Goal: Task Accomplishment & Management: Complete application form

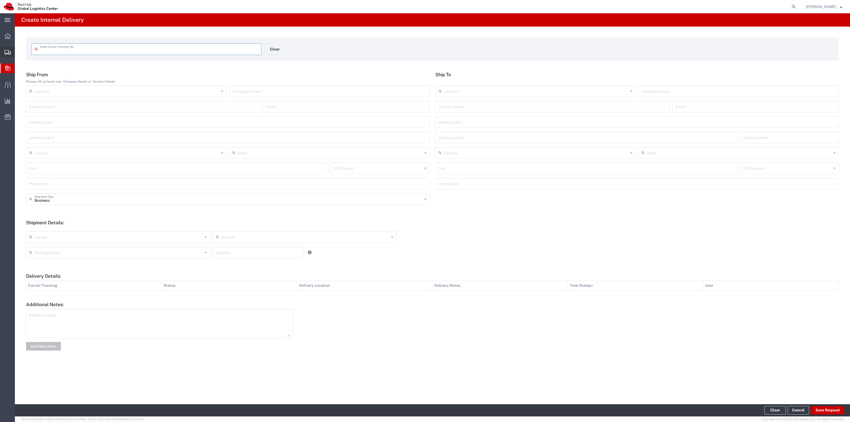
click at [0, 0] on span "Create Shipment" at bounding box center [0, 0] width 0 height 0
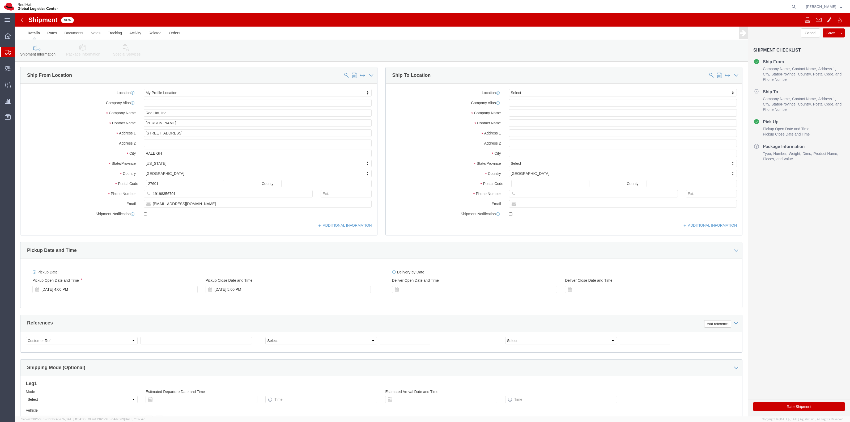
select select
drag, startPoint x: 168, startPoint y: 108, endPoint x: 93, endPoint y: 103, distance: 75.0
click div "Location My Profile Location My Profile Location [GEOGRAPHIC_DATA] - [GEOGRAPHI…"
paste input "[PERSON_NAME]"
type input "[PERSON_NAME]"
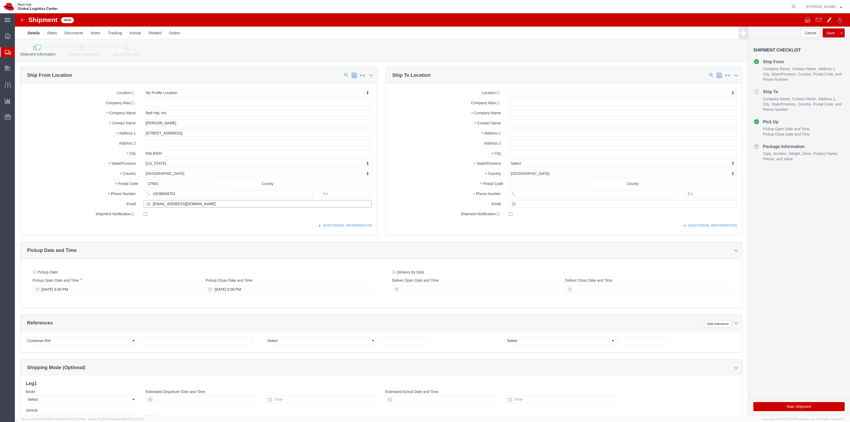
drag, startPoint x: 185, startPoint y: 190, endPoint x: 90, endPoint y: 186, distance: 95.1
click div "Email [EMAIL_ADDRESS][DOMAIN_NAME]"
paste input "ljensen"
type input "[EMAIL_ADDRESS][DOMAIN_NAME]"
click input "text"
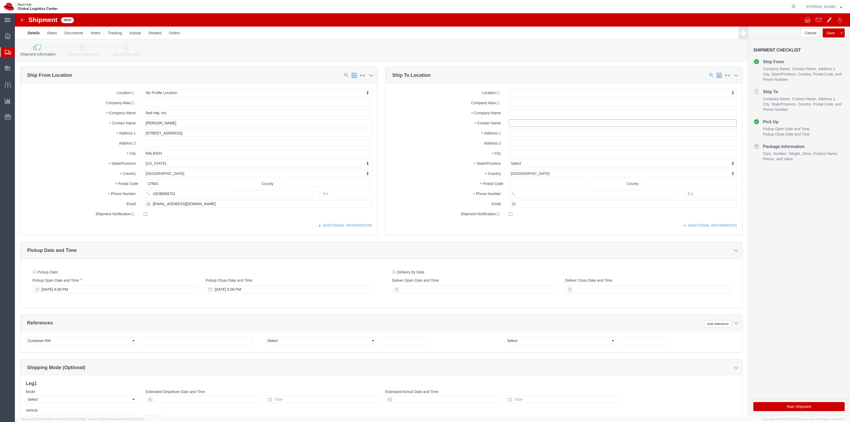
click input "text"
paste input "[PERSON_NAME]"
type input "[PERSON_NAME]"
click input "text"
paste input "[PERSON_NAME]"
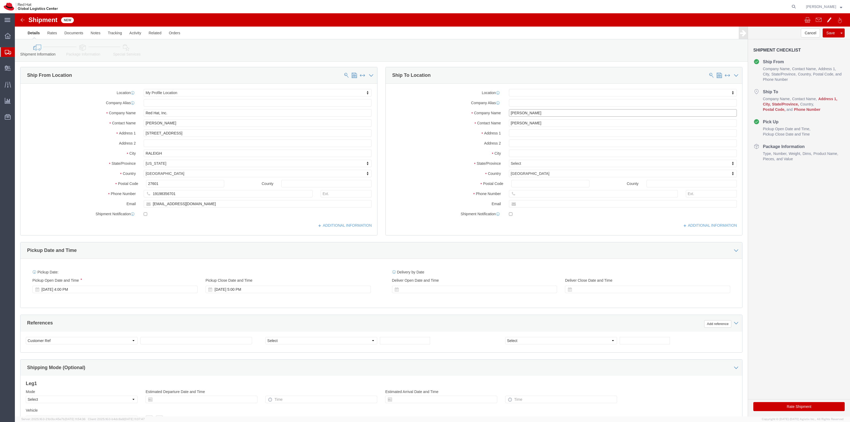
type input "[PERSON_NAME]"
drag, startPoint x: 510, startPoint y: 125, endPoint x: 511, endPoint y: 122, distance: 3.2
click div "Location My Profile Location [GEOGRAPHIC_DATA] - [GEOGRAPHIC_DATA] - [GEOGRAPHI…"
click input "text"
paste input "15805 Ashbury PL"
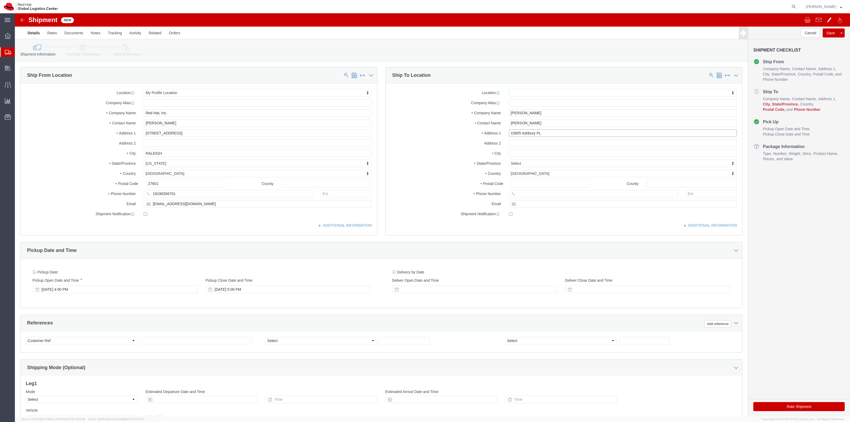
type input "15805 Ashbury PL"
click input "text"
paste input "[GEOGRAPHIC_DATA]"
type input "[GEOGRAPHIC_DATA]"
type input "flo"
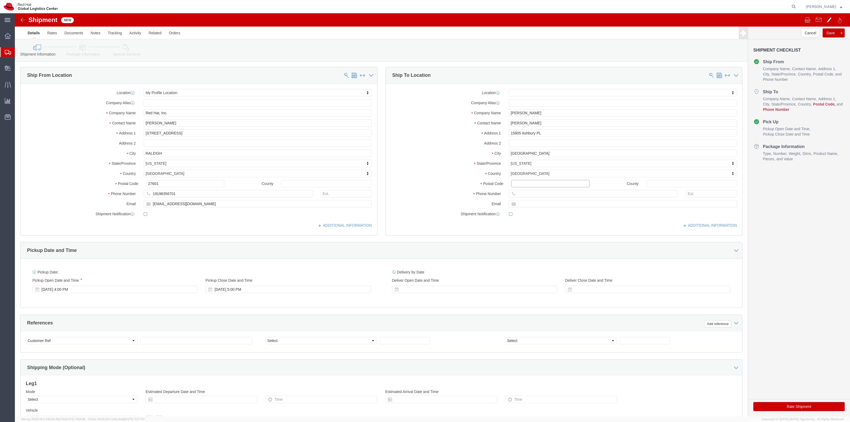
drag, startPoint x: 502, startPoint y: 167, endPoint x: 507, endPoint y: 167, distance: 5.1
click input "Postal Code"
paste input "33624"
type input "33624"
drag, startPoint x: 521, startPoint y: 181, endPoint x: 528, endPoint y: 180, distance: 7.6
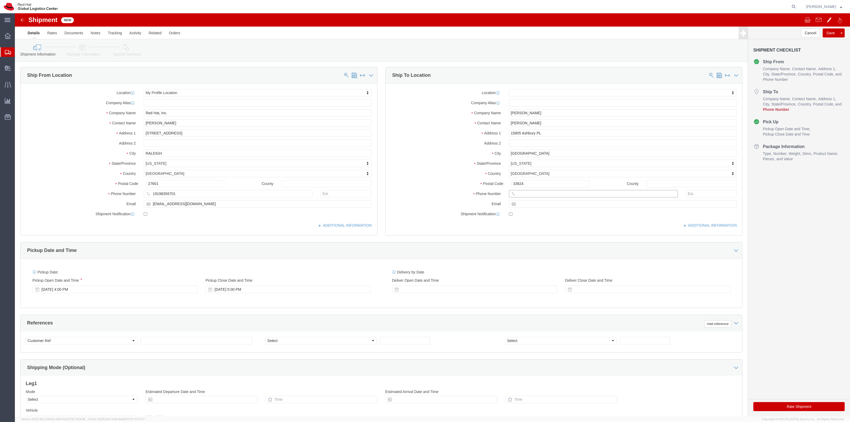
click input "text"
paste input "8135280752"
type input "8135280752"
click input "text"
paste input "[EMAIL_ADDRESS][DOMAIN_NAME]"
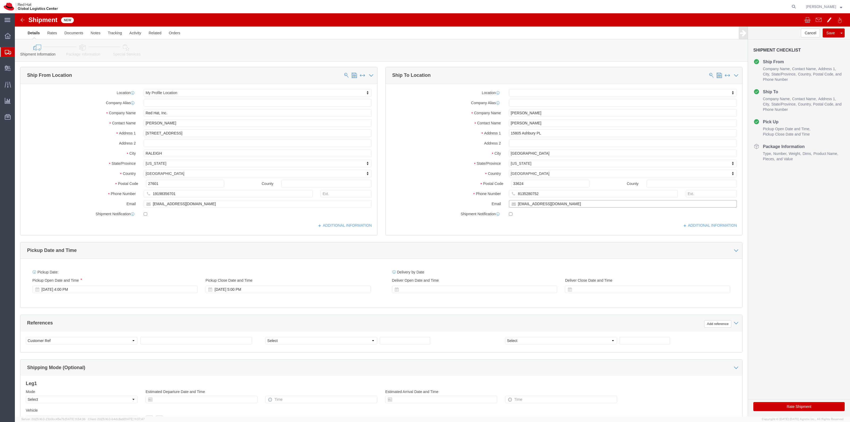
type input "[EMAIL_ADDRESS][DOMAIN_NAME]"
click label
click input "checkbox"
checkbox input "false"
click link "Package Information"
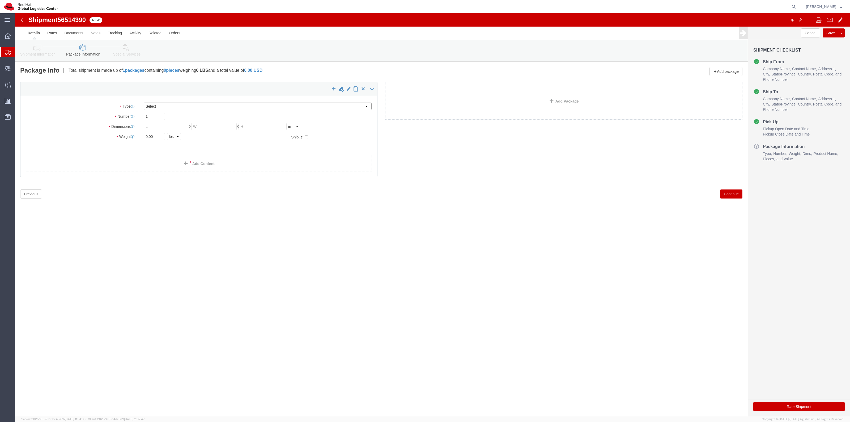
click select "Select Case(s) Crate(s) Envelope Large Box Medium Box PAK Skid(s) Small Box Sma…"
select select "PAK"
click select "Select Case(s) Crate(s) Envelope Large Box Medium Box PAK Skid(s) Small Box Sma…"
type input "10.25"
type input "12.75"
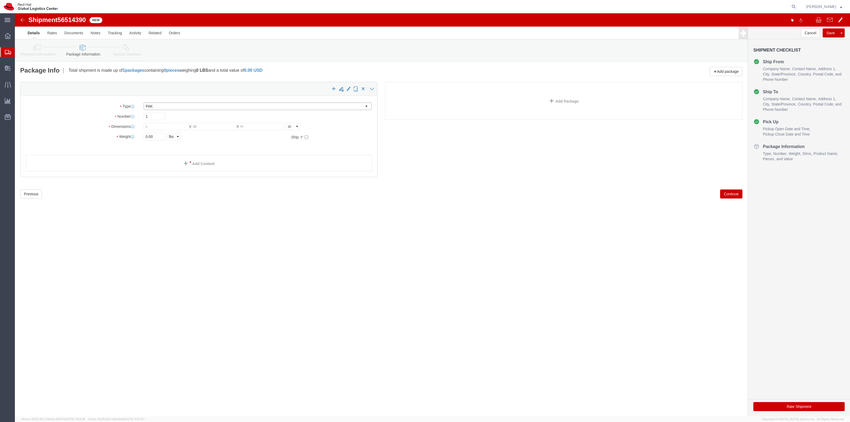
type input "1.00"
drag, startPoint x: 145, startPoint y: 125, endPoint x: 107, endPoint y: 117, distance: 38.6
click div "Package Type Select Case(s) Crate(s) Envelope Large Box Medium Box PAK Skid(s) …"
type input "3"
click link "Add Content"
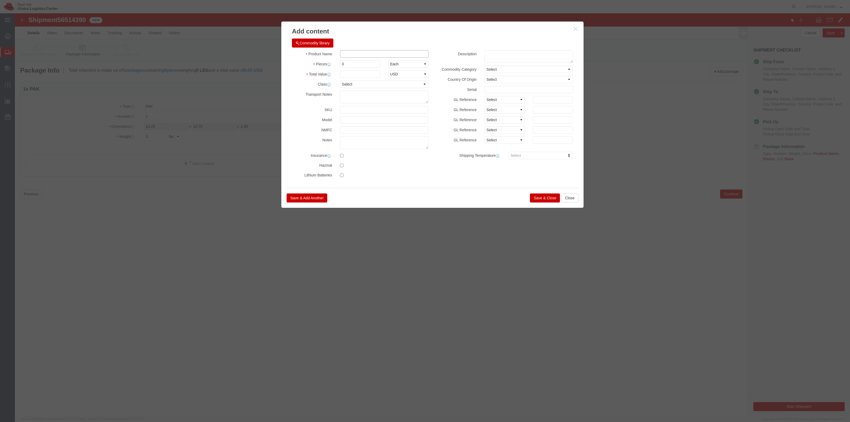
click input "text"
type input "Acrylic Award"
type input "1"
click label
click input "checkbox"
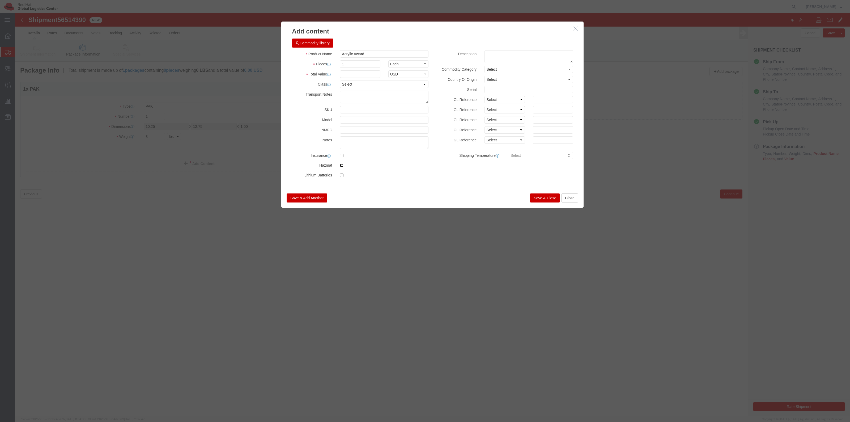
checkbox input "true"
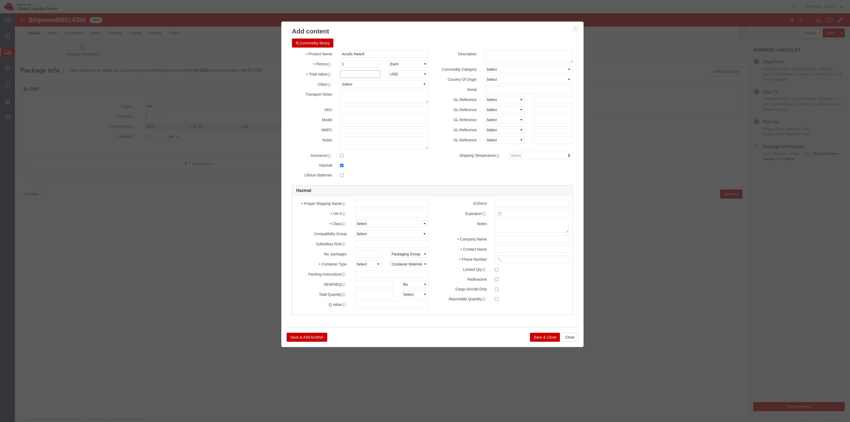
click input "text"
type input "31.40"
drag, startPoint x: 530, startPoint y: 330, endPoint x: 528, endPoint y: 326, distance: 5.1
click div "Save & Add Another Save & Close Close"
click button "Save & Close"
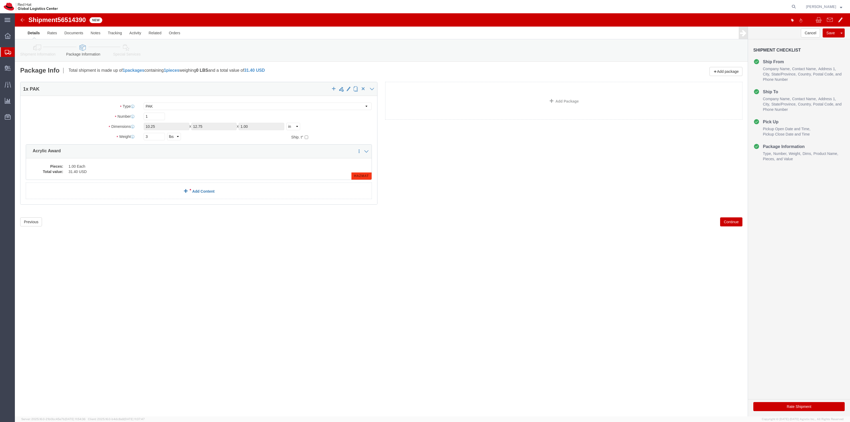
click link "Add Content"
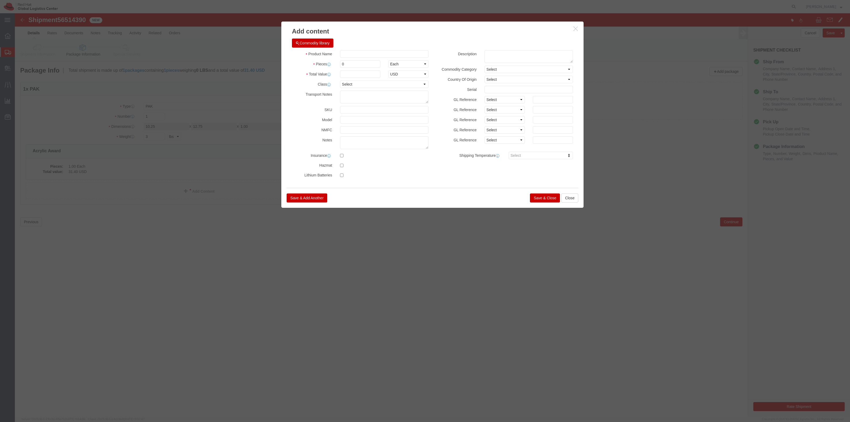
click div
click button "Close"
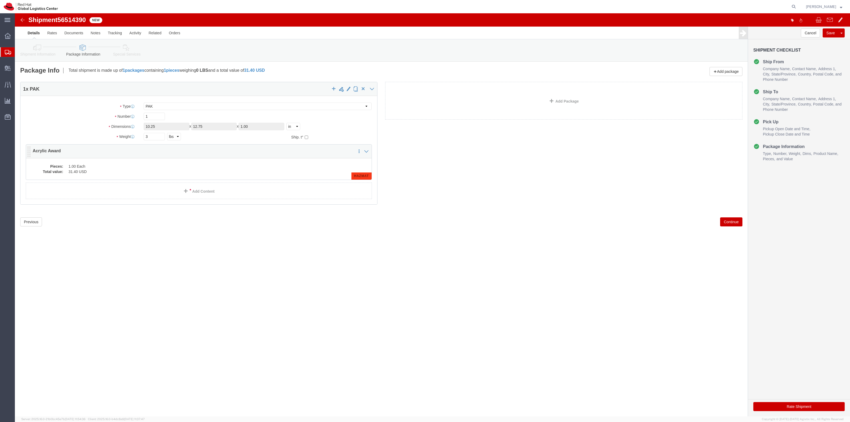
click dd "31.40 USD"
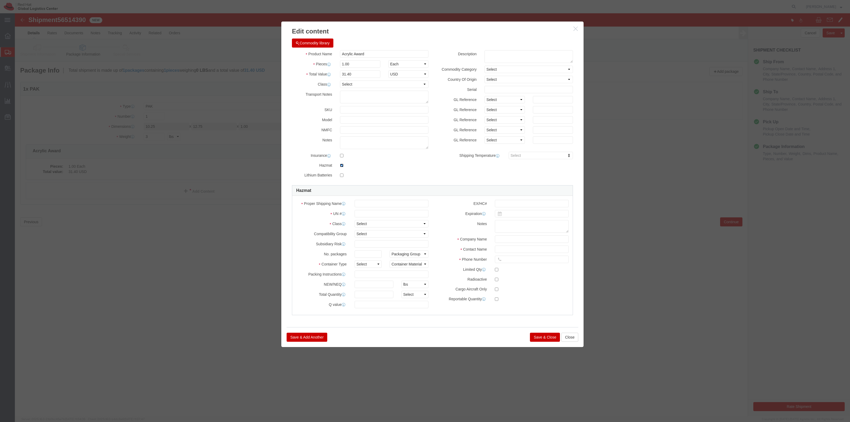
click input "checkbox"
checkbox input "false"
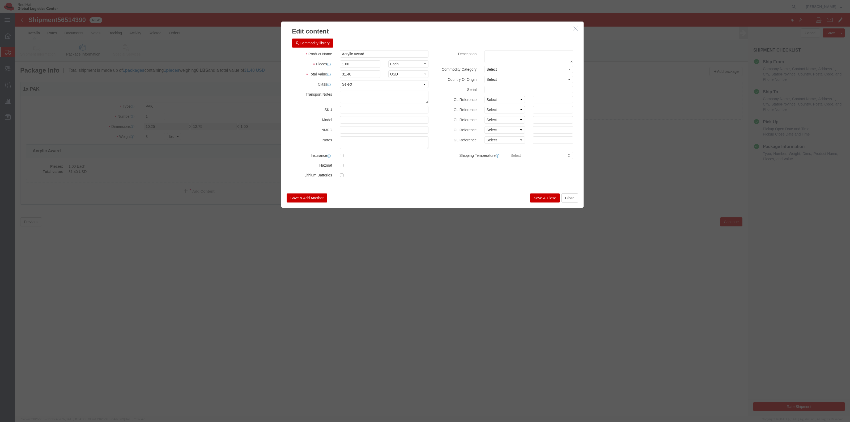
click button "Save & Close"
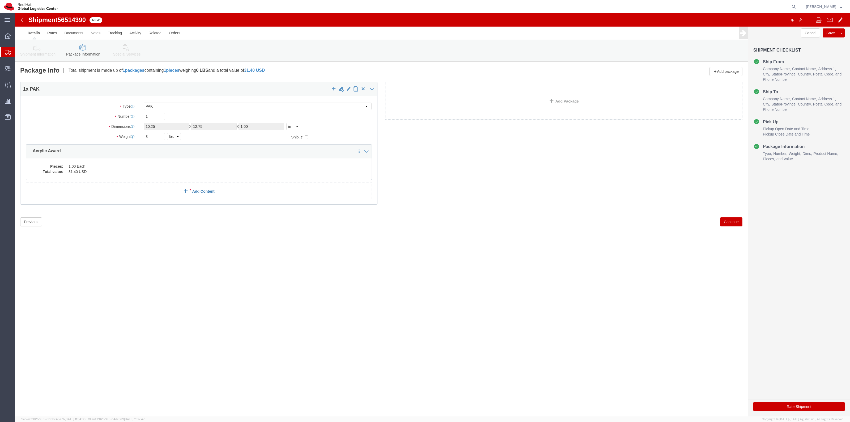
click link "Add Content"
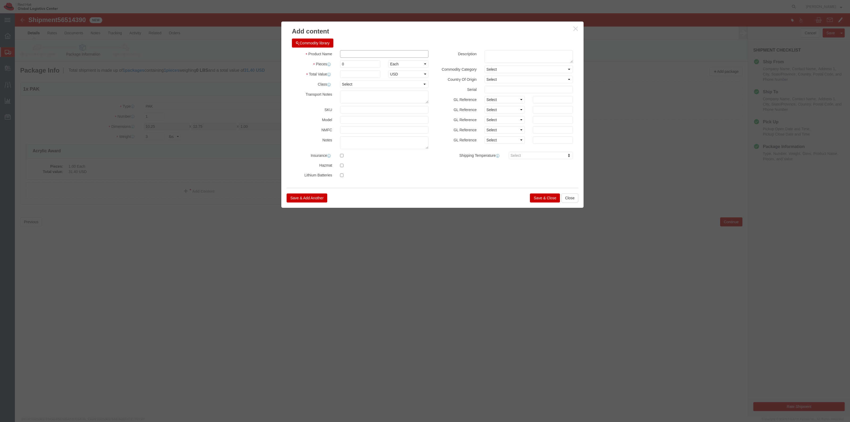
click input "text"
type input "Decal"
type input "1"
click div "Product Name Decal Pieces 1 Select Bag Barrels 100Board Feet Bottle Box Blister…"
click input "text"
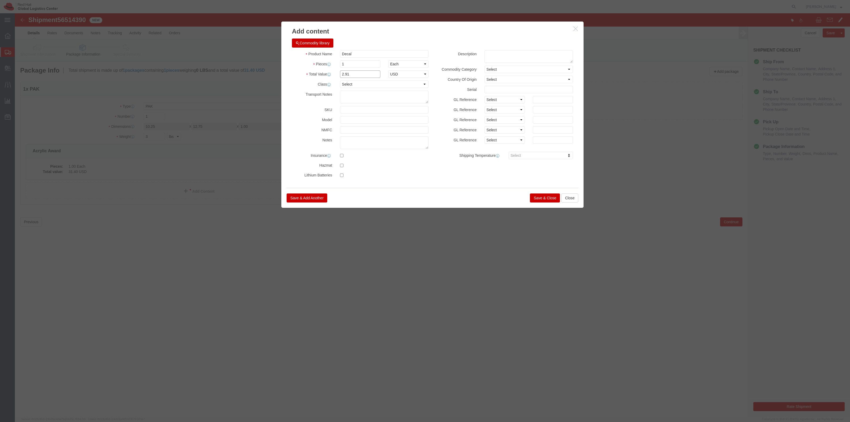
type input "2.91"
click button "Save & Close"
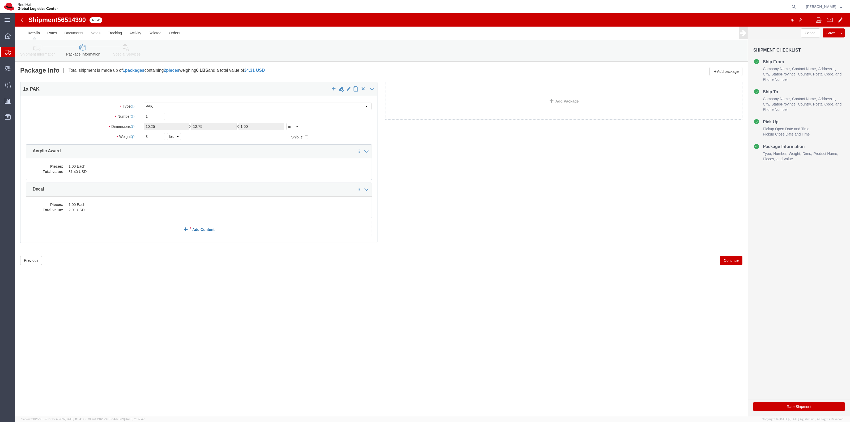
click link "Add Content"
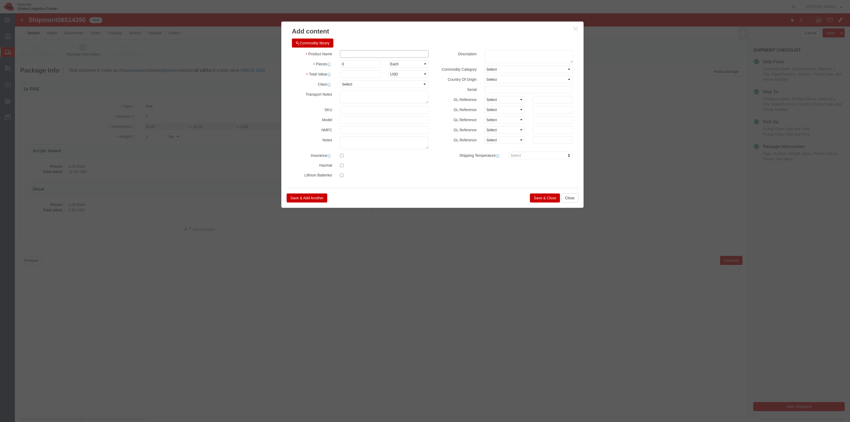
click input "text"
type input "Polo"
type input "1"
click input "text"
type input "9"
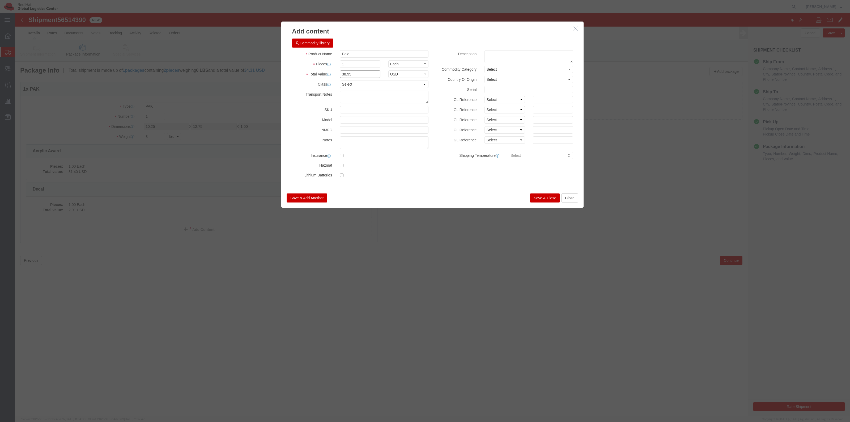
type input "38.95"
click button "Save & Close"
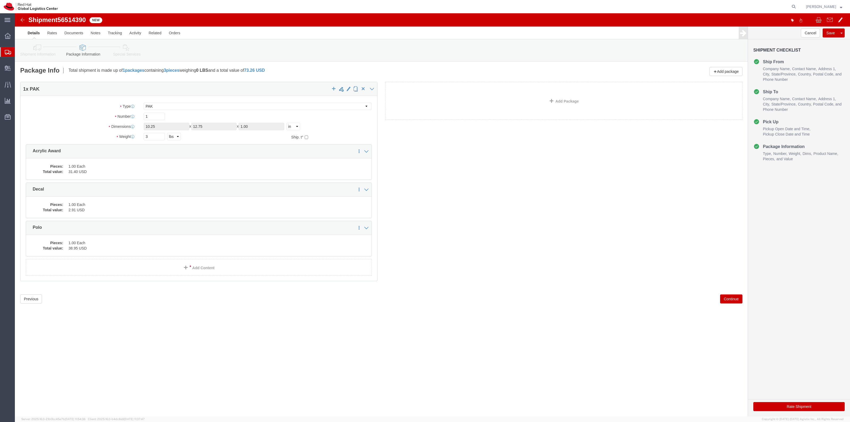
click icon
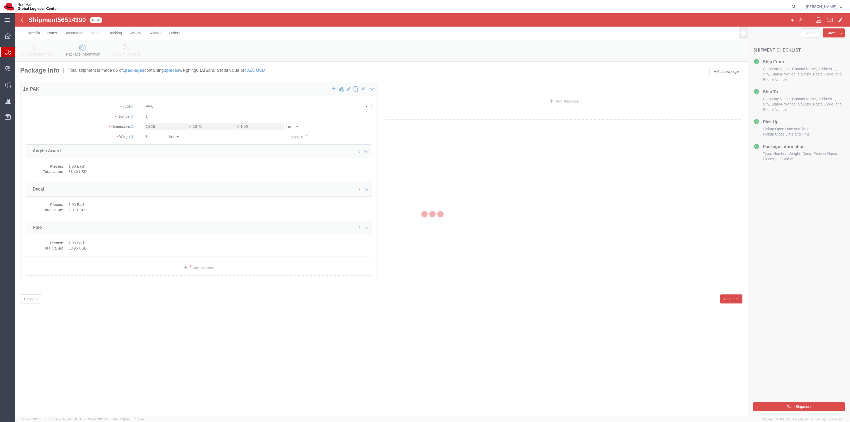
select select
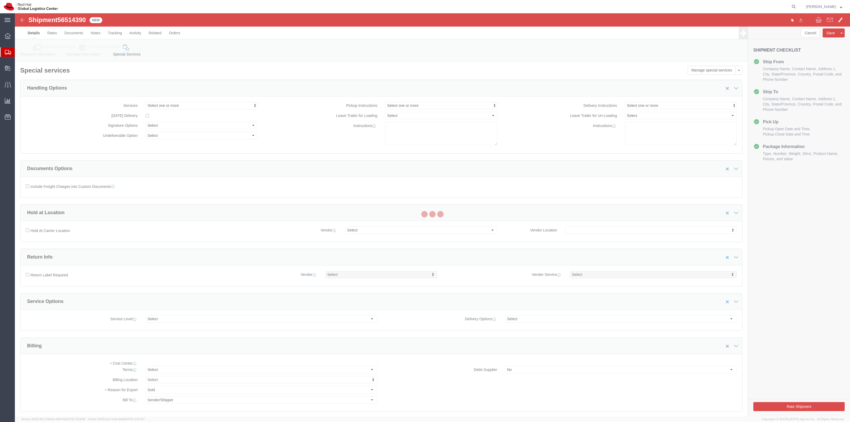
select select "COSTCENTER"
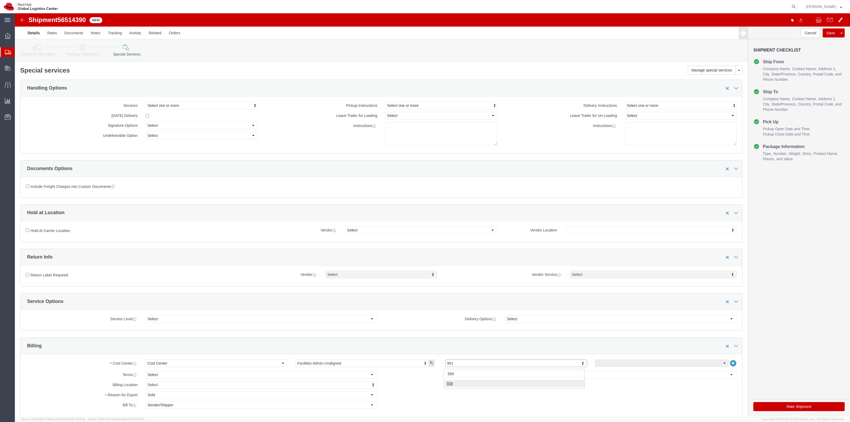
type input "559"
click div "559"
click icon
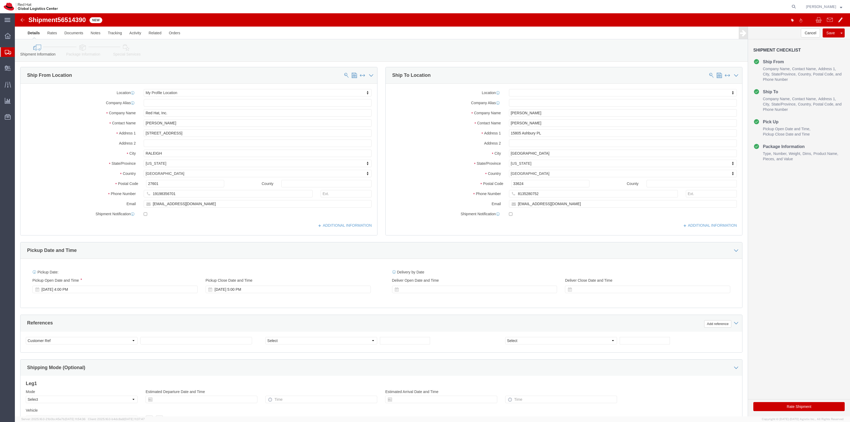
click label
click input "checkbox"
checkbox input "false"
click button "Rate Shipment"
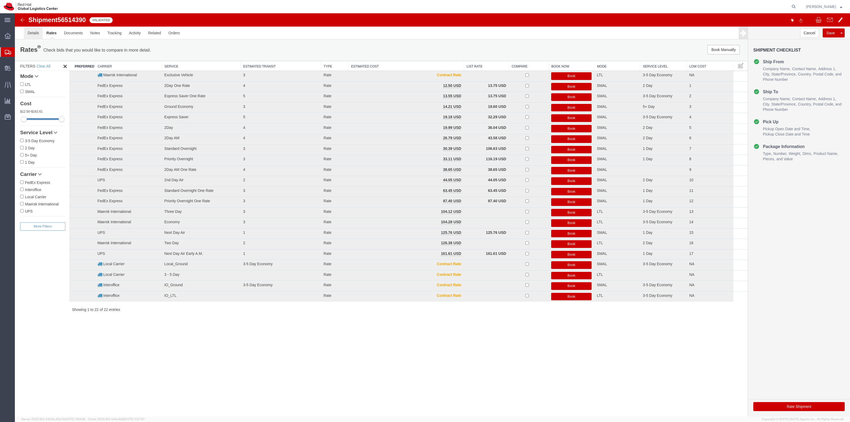
click at [37, 34] on link "Details" at bounding box center [33, 33] width 19 height 13
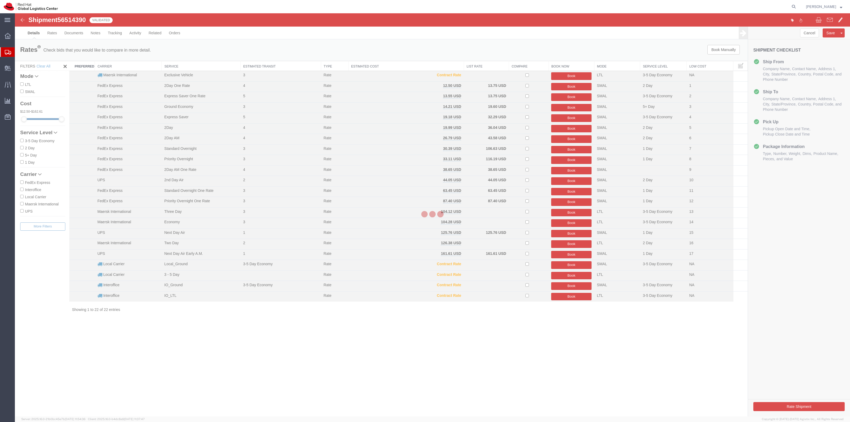
select select "38014"
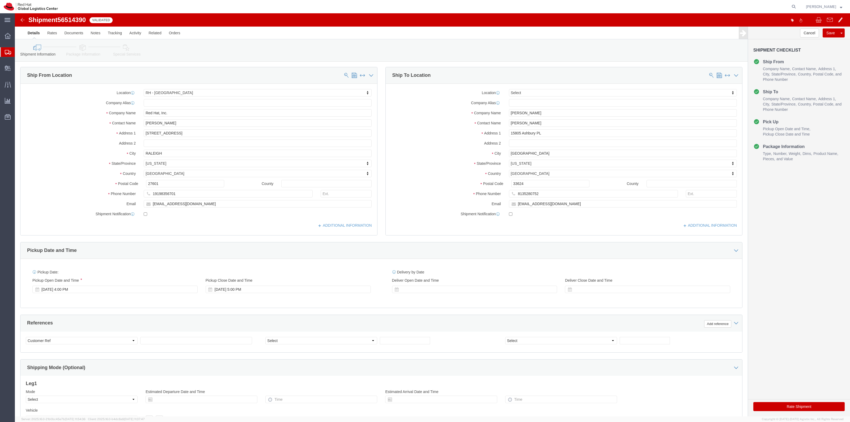
click label
click input "checkbox"
checkbox input "true"
click button "Rate Shipment"
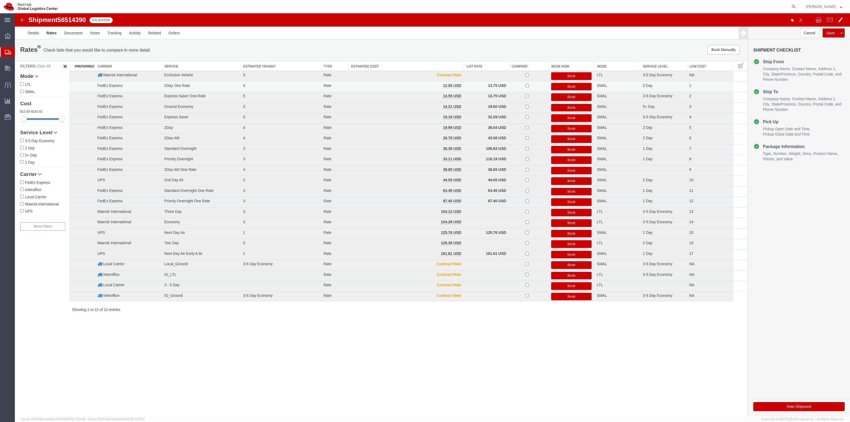
click at [575, 87] on button "Book" at bounding box center [571, 87] width 40 height 8
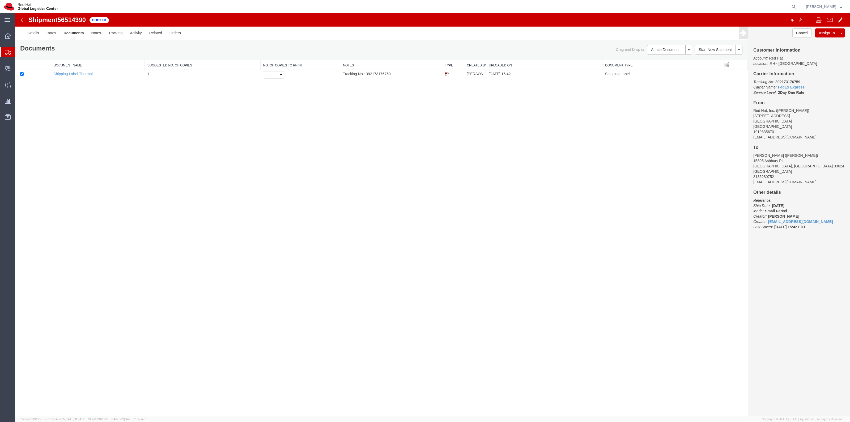
drag, startPoint x: 447, startPoint y: 75, endPoint x: 578, endPoint y: 80, distance: 131.8
click at [447, 75] on img at bounding box center [446, 74] width 4 height 4
click at [0, 0] on span "Create Delivery" at bounding box center [0, 0] width 0 height 0
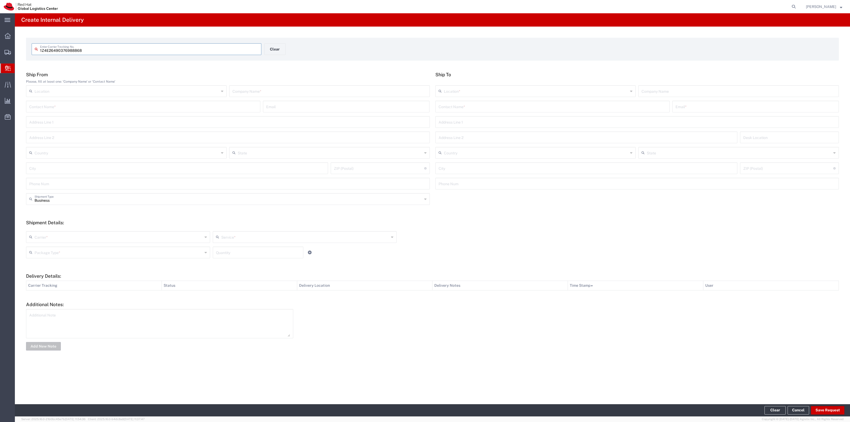
type input "1Z4E26490376988868"
click at [472, 108] on input "text" at bounding box center [552, 110] width 228 height 9
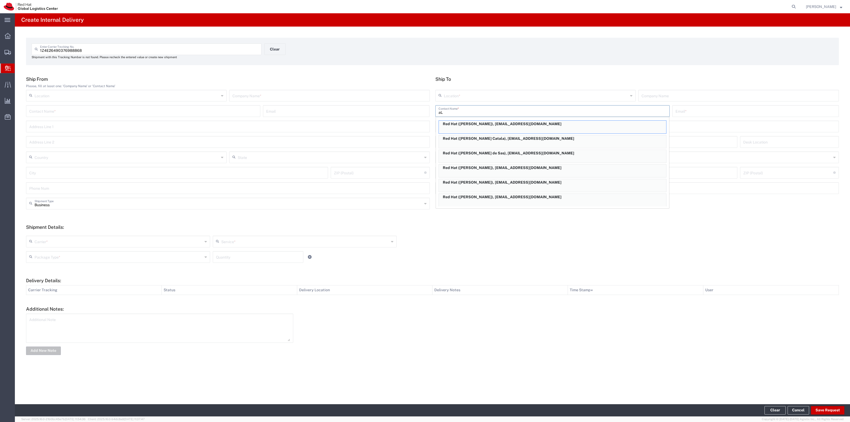
type input "a"
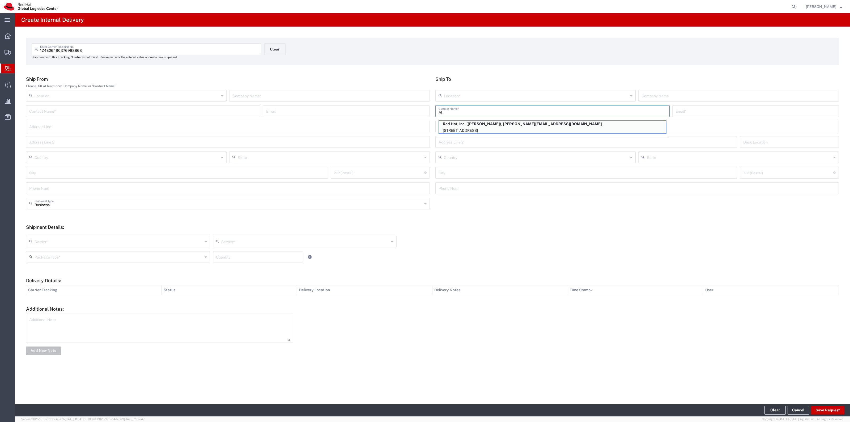
type input "A"
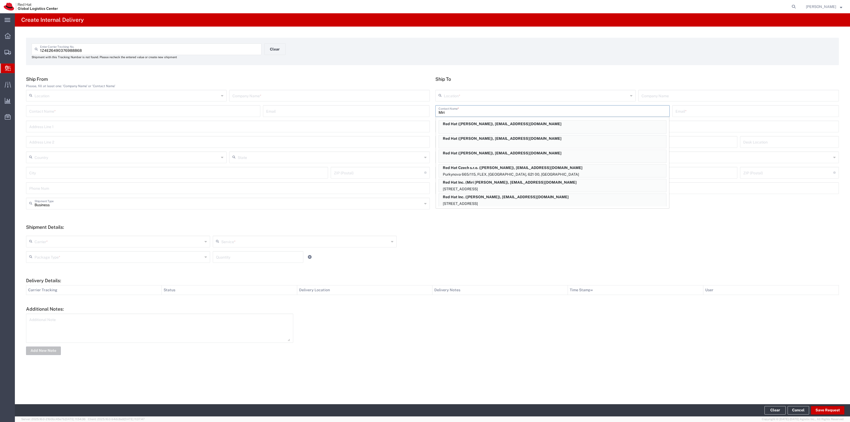
scroll to position [45, 0]
type input "Miri"
click at [538, 194] on p "Red Hat, Inc. ([PERSON_NAME]), [EMAIL_ADDRESS][DOMAIN_NAME]" at bounding box center [552, 195] width 227 height 7
type input "RH - [GEOGRAPHIC_DATA]"
type input "Red Hat, Inc."
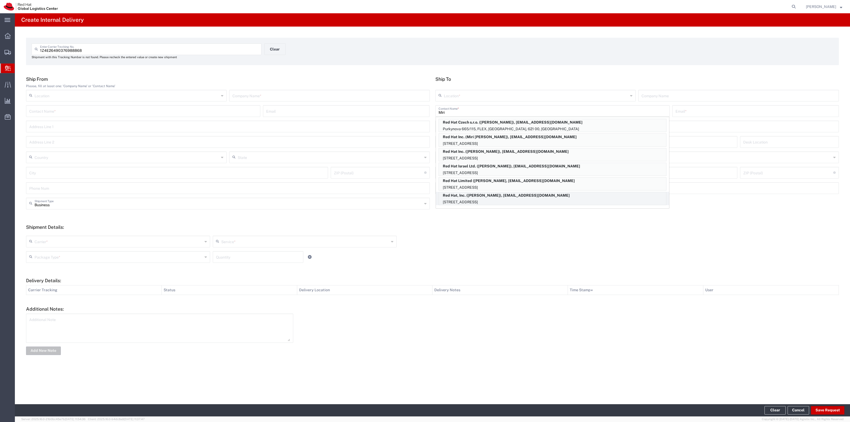
type input "[PERSON_NAME]"
type input "[EMAIL_ADDRESS][DOMAIN_NAME]"
type input "[STREET_ADDRESS]"
type input "FLEX"
type input "[GEOGRAPHIC_DATA]"
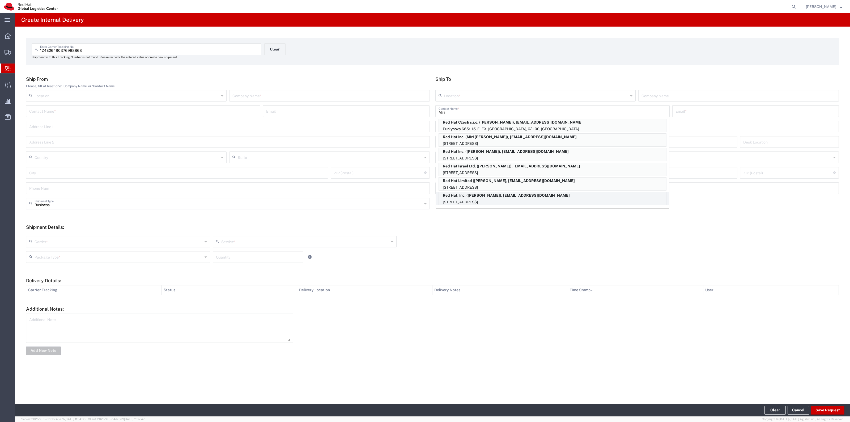
type input "RALEIGH"
type input "27601"
type input "[US_STATE]"
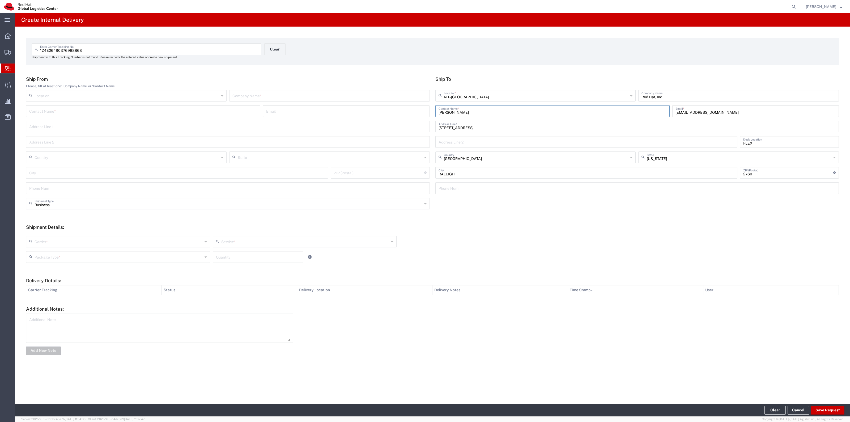
click at [333, 96] on input "text" at bounding box center [329, 95] width 194 height 9
type input "UPS"
click at [153, 234] on div "Carrier * Amazon Logistics DHL FedEx Express Interoffice Local Carrier Maersk I…" at bounding box center [432, 249] width 818 height 35
drag, startPoint x: 143, startPoint y: 240, endPoint x: 101, endPoint y: 266, distance: 49.3
click at [142, 240] on input "text" at bounding box center [119, 240] width 168 height 9
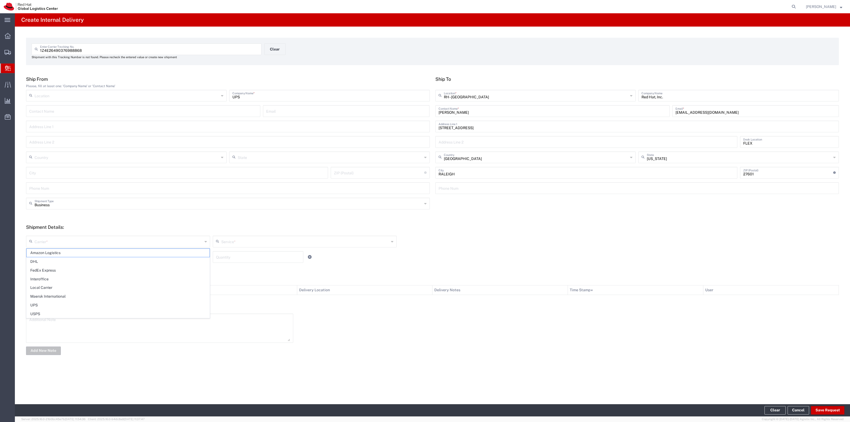
drag, startPoint x: 64, startPoint y: 307, endPoint x: 110, endPoint y: 288, distance: 50.2
click at [64, 307] on span "UPS" at bounding box center [118, 305] width 183 height 8
type input "UPS"
click at [230, 241] on input "text" at bounding box center [305, 240] width 168 height 9
click at [230, 295] on span "Ground" at bounding box center [304, 296] width 183 height 8
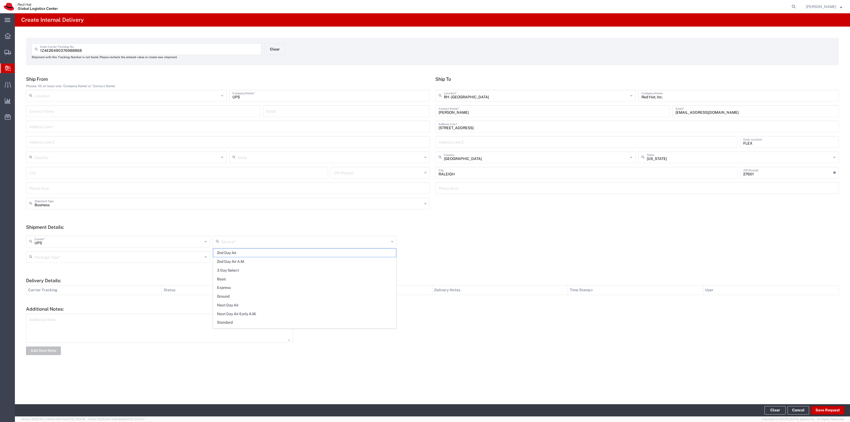
type input "Ground"
click at [179, 256] on input "text" at bounding box center [119, 256] width 168 height 9
click at [81, 305] on span "Your Packaging" at bounding box center [118, 303] width 183 height 8
type input "Your Packaging"
drag, startPoint x: 216, startPoint y: 265, endPoint x: 229, endPoint y: 258, distance: 14.6
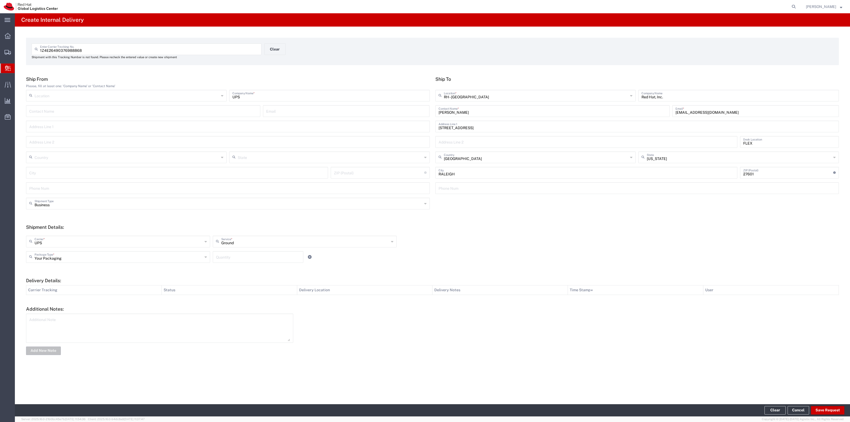
click at [219, 263] on div "Your Packaging Package Type * Case(s) Envelope PAK Skid(s) Your Packaging Quant…" at bounding box center [305, 258] width 560 height 15
click at [229, 258] on input "1" at bounding box center [258, 256] width 84 height 9
type input "1"
click at [835, 412] on button "Save Request" at bounding box center [827, 410] width 33 height 8
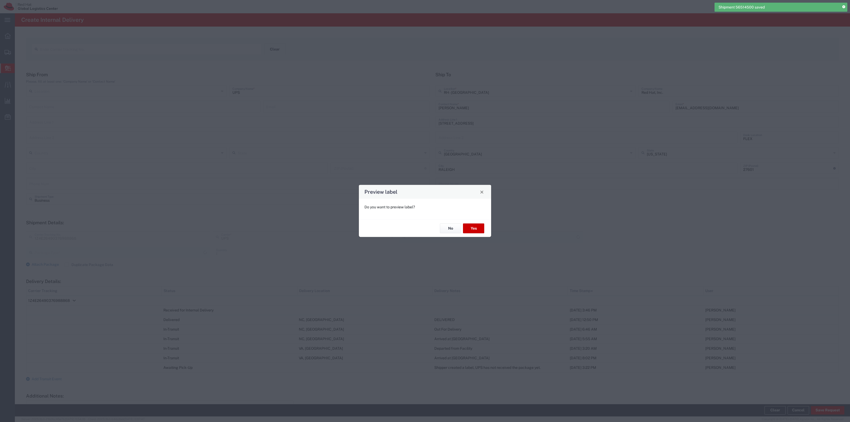
type input "Your Packaging"
type input "Ground"
click at [455, 225] on button "No" at bounding box center [450, 228] width 21 height 10
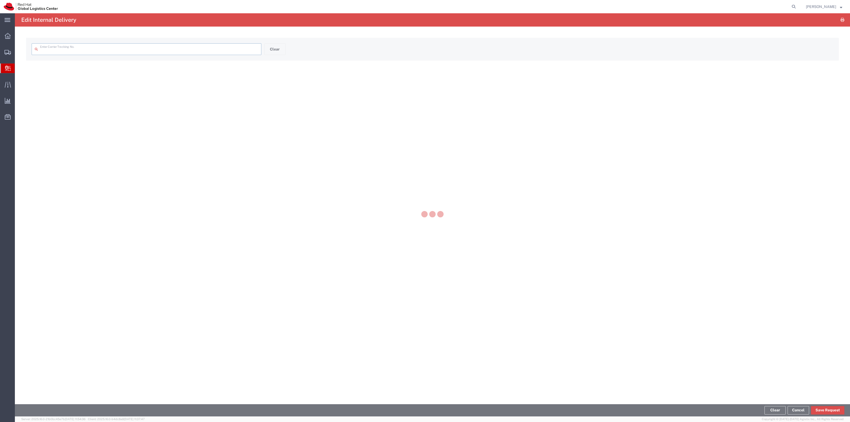
type input "1Z4E26490376988868"
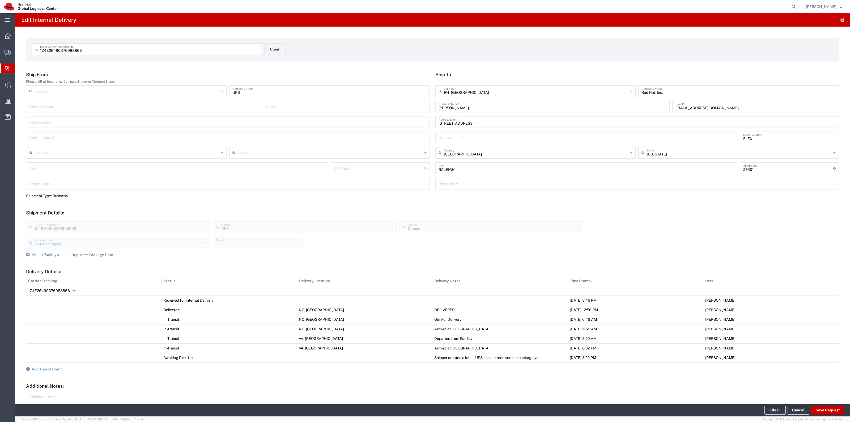
drag, startPoint x: 88, startPoint y: 254, endPoint x: 61, endPoint y: 256, distance: 26.4
click at [87, 254] on label "Duplicate Package Data" at bounding box center [89, 255] width 49 height 4
click at [67, 255] on input "Duplicate Package Data" at bounding box center [67, 255] width 0 height 0
click at [55, 256] on link "Attach Package" at bounding box center [42, 254] width 33 height 5
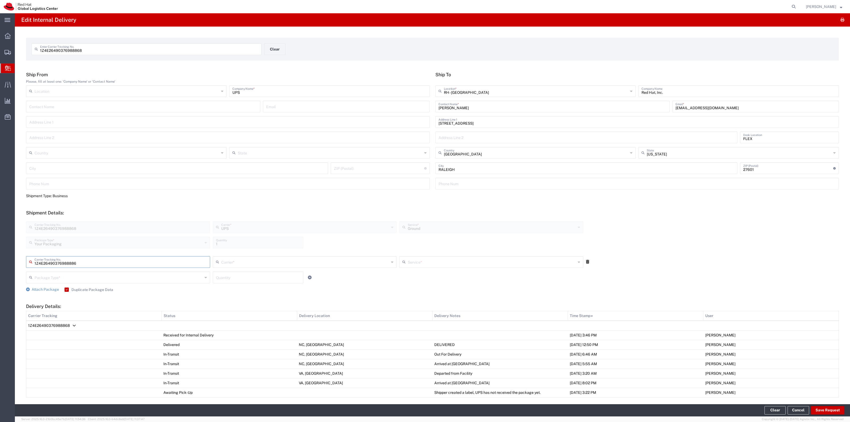
type input "1Z4E26490376988886"
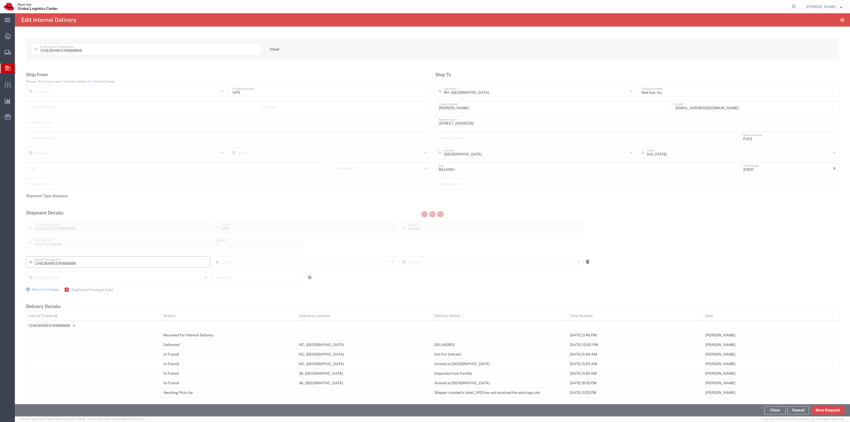
type input "UPS"
type input "Your Packaging"
type input "1"
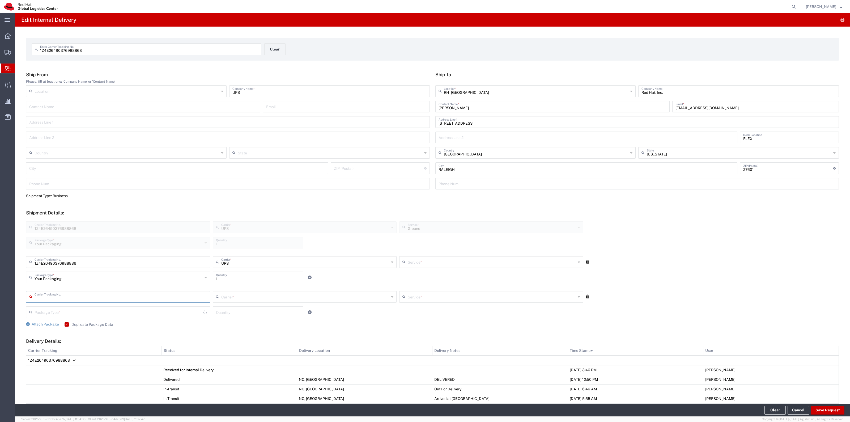
type input "Ground"
click at [81, 326] on label "Duplicate Package Data" at bounding box center [89, 324] width 49 height 4
click at [66, 324] on input "Duplicate Package Data" at bounding box center [66, 324] width 0 height 0
click at [93, 300] on input "text" at bounding box center [121, 296] width 172 height 9
type input "475834595128"
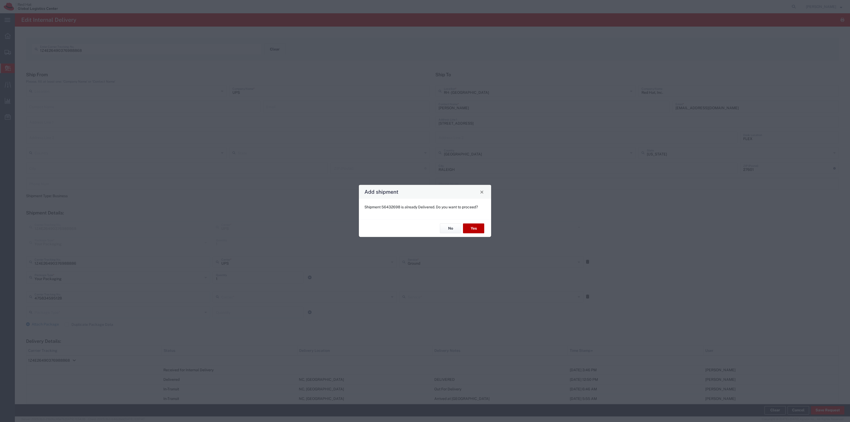
click at [476, 228] on button "Yes" at bounding box center [473, 228] width 21 height 10
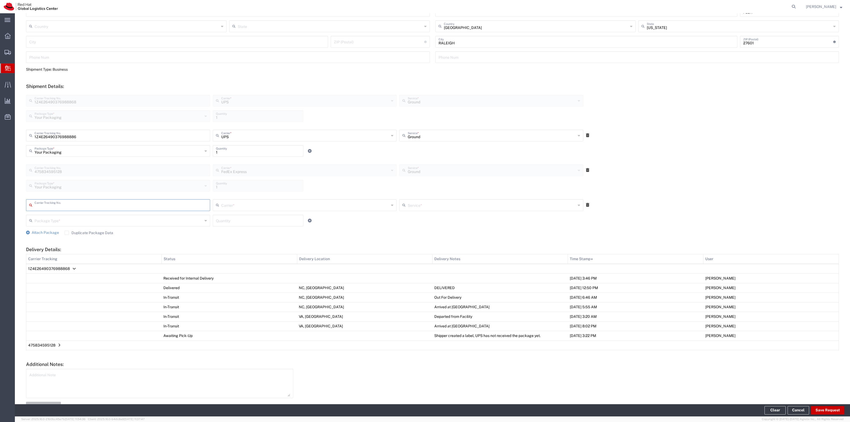
scroll to position [133, 0]
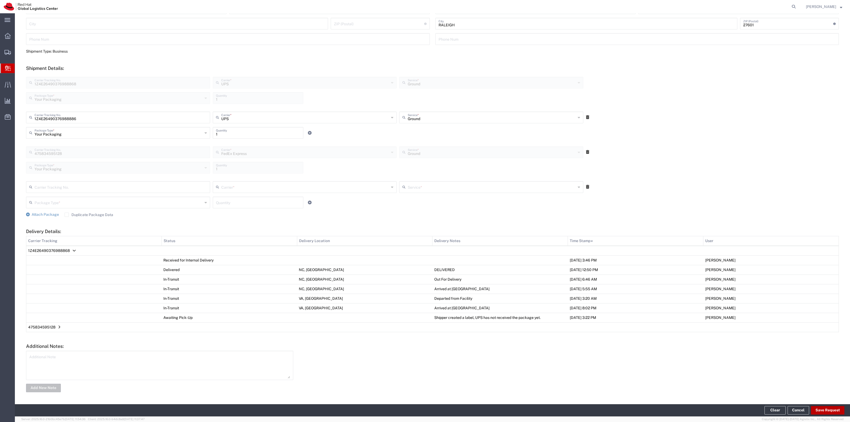
click at [813, 407] on button "Save Request" at bounding box center [827, 410] width 33 height 8
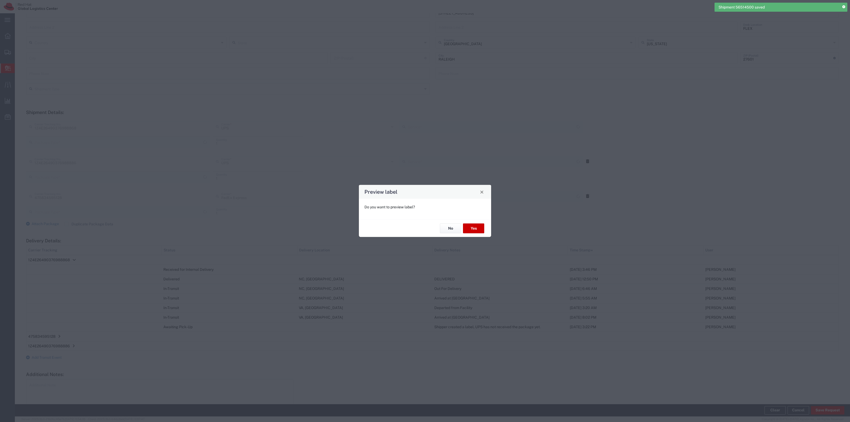
type input "Your Packaging"
type input "Ground"
type input "Your Packaging"
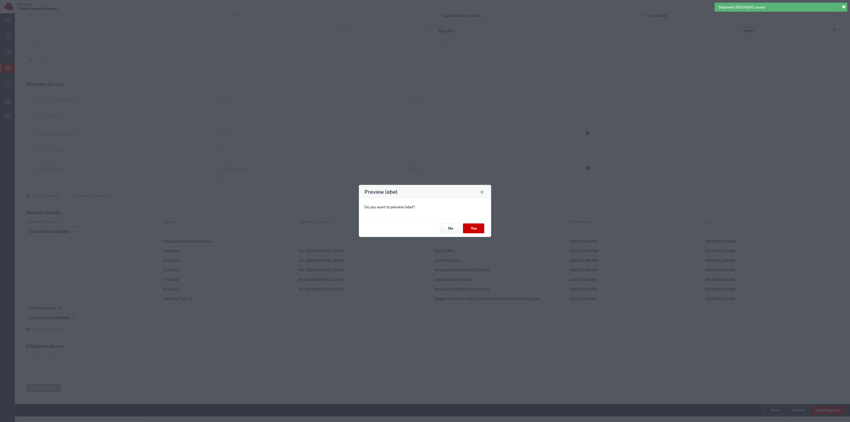
type input "Your Packaging"
type input "Ground"
click at [447, 226] on button "No" at bounding box center [450, 228] width 21 height 10
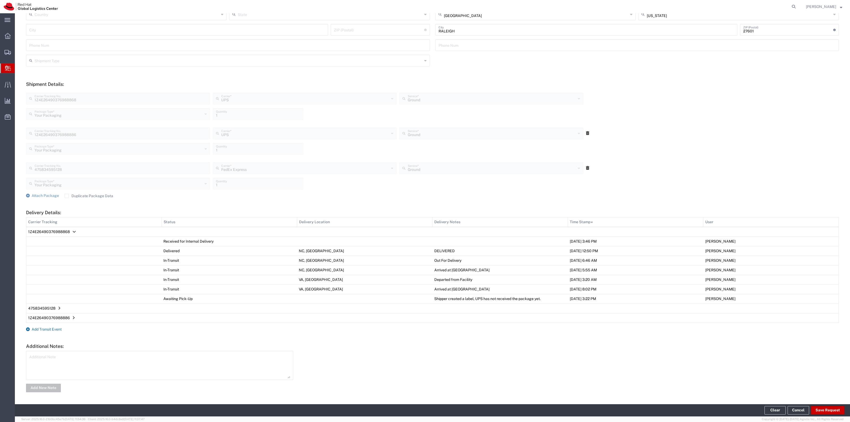
click at [29, 328] on icon at bounding box center [28, 329] width 4 height 4
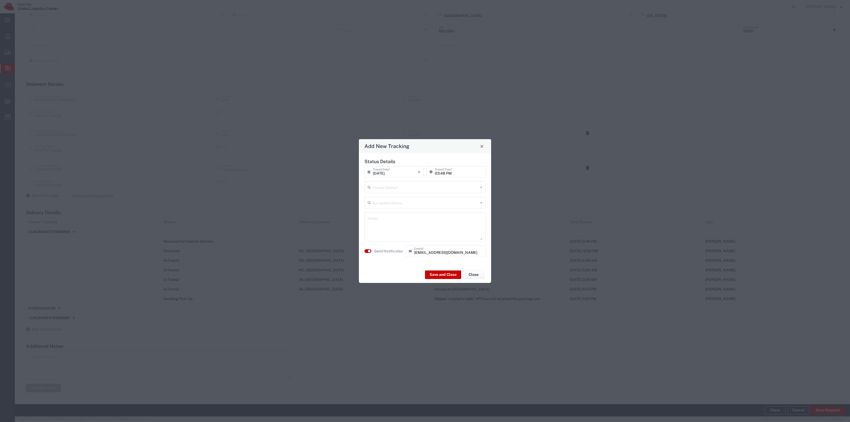
click at [390, 185] on input "text" at bounding box center [425, 186] width 105 height 9
click at [388, 194] on li "Delivery Confirmation" at bounding box center [425, 198] width 121 height 9
type input "Delivery Confirmation"
drag, startPoint x: 384, startPoint y: 251, endPoint x: 407, endPoint y: 259, distance: 24.2
click at [384, 251] on label "Send Notification" at bounding box center [389, 251] width 30 height 6
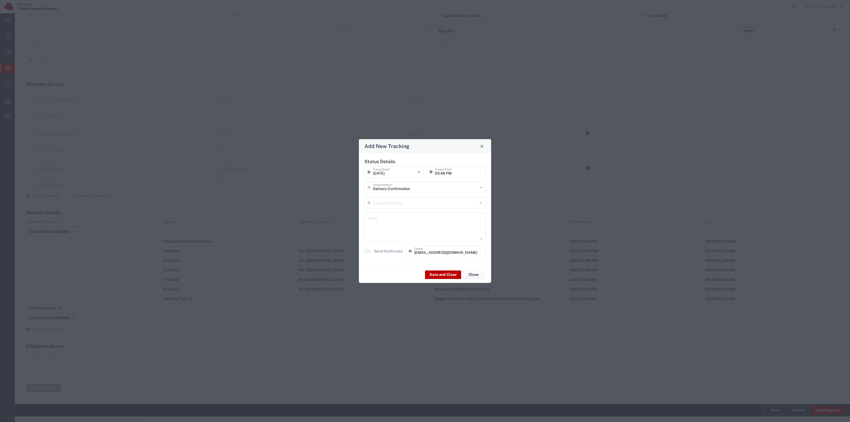
click at [438, 270] on button "Save and Close" at bounding box center [443, 274] width 36 height 8
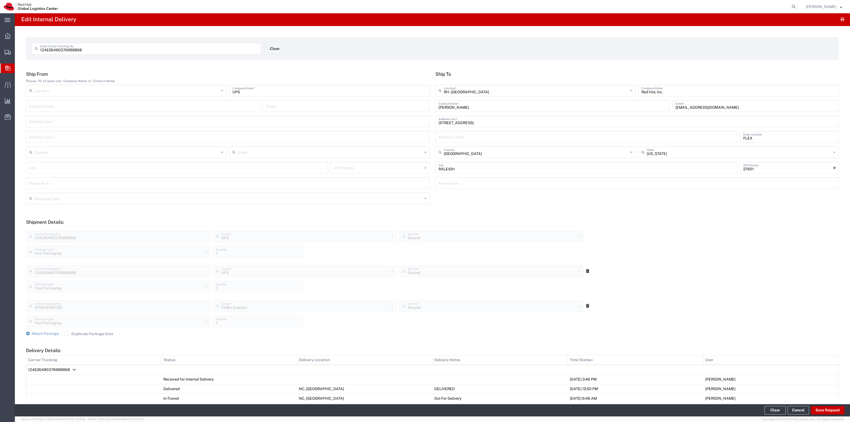
scroll to position [0, 0]
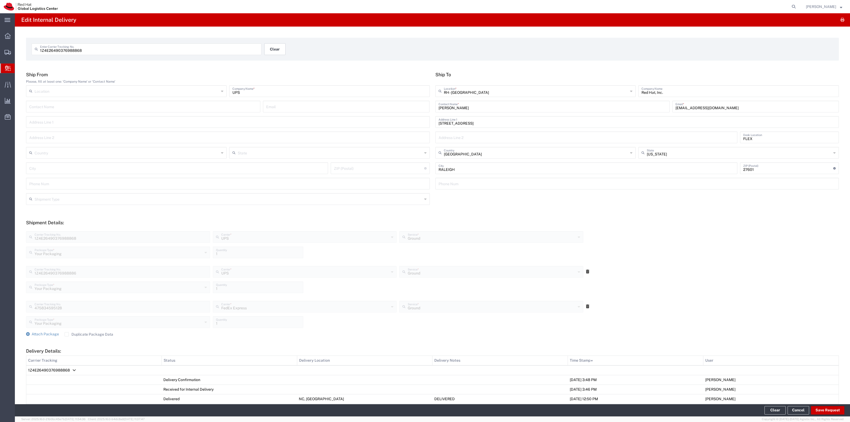
click at [270, 45] on button "Clear" at bounding box center [274, 49] width 21 height 12
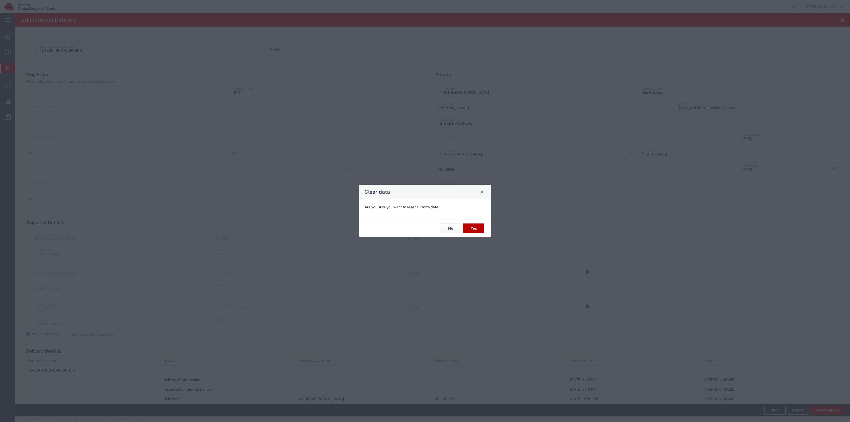
click at [478, 227] on button "Yes" at bounding box center [473, 228] width 21 height 10
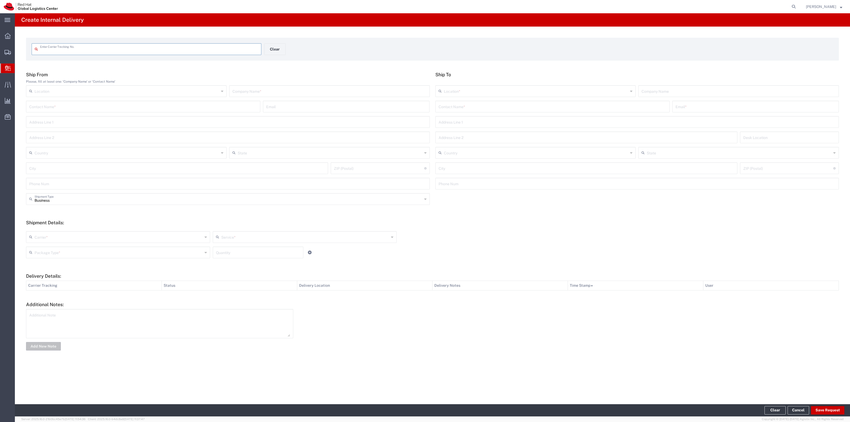
click at [145, 51] on input "text" at bounding box center [149, 48] width 218 height 9
type input "1Z23368V0394980783"
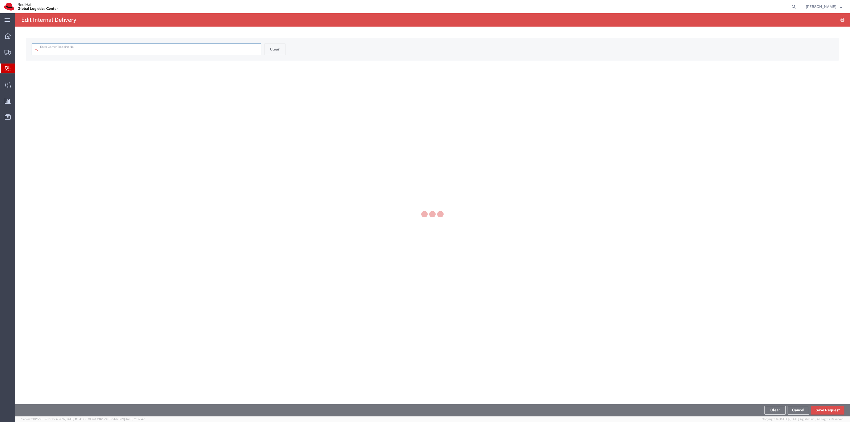
type input "1Z23368V0394980783"
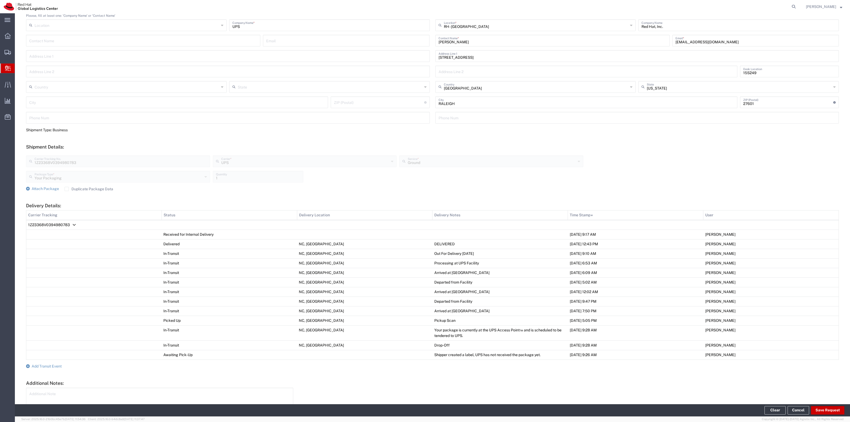
scroll to position [104, 0]
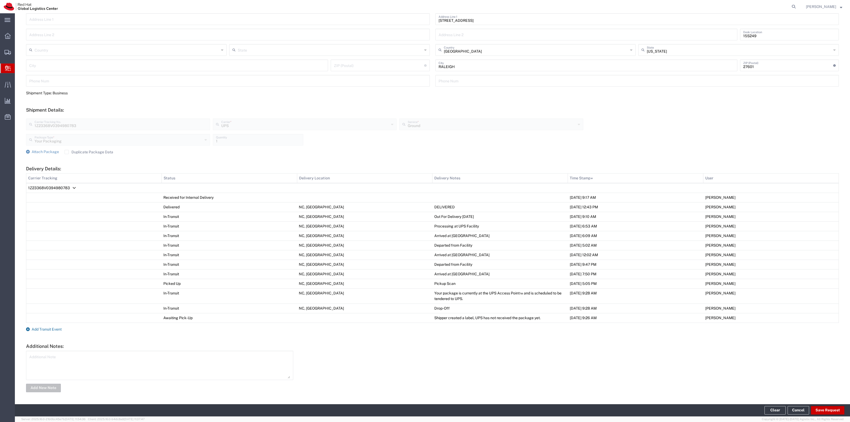
click at [51, 330] on span "Add Transit Event" at bounding box center [47, 329] width 30 height 4
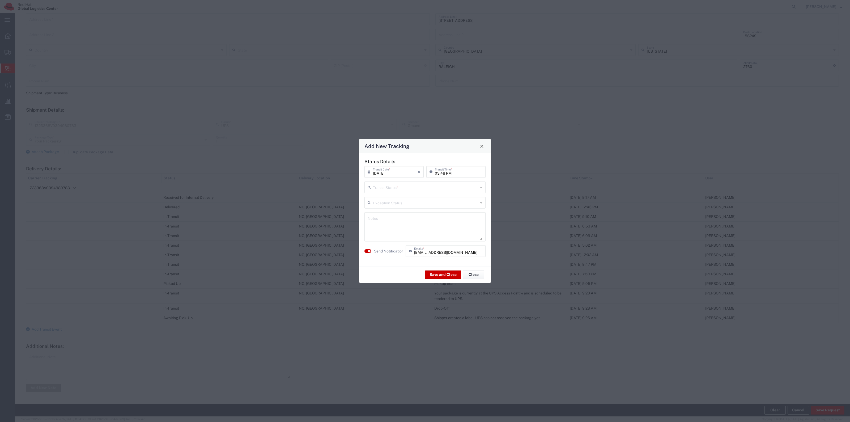
click at [402, 191] on input "text" at bounding box center [425, 186] width 105 height 9
click at [397, 221] on span "Shipment On-Hold" at bounding box center [425, 225] width 120 height 8
type input "Shipment On-Hold"
click at [432, 276] on button "Save and Close" at bounding box center [443, 274] width 36 height 8
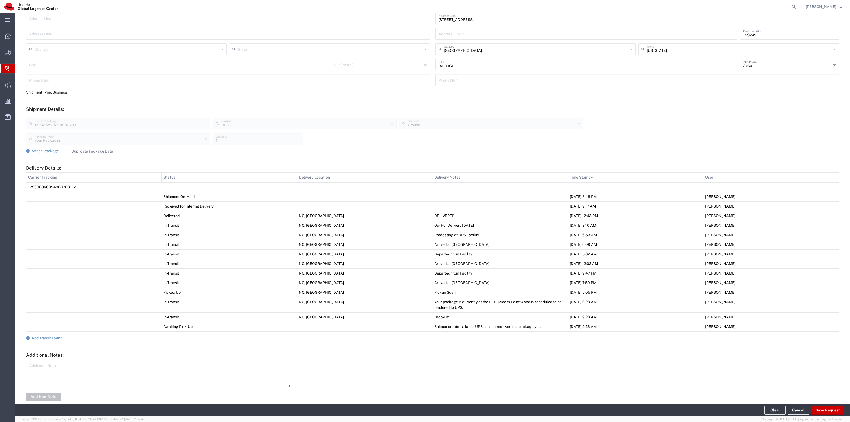
scroll to position [0, 0]
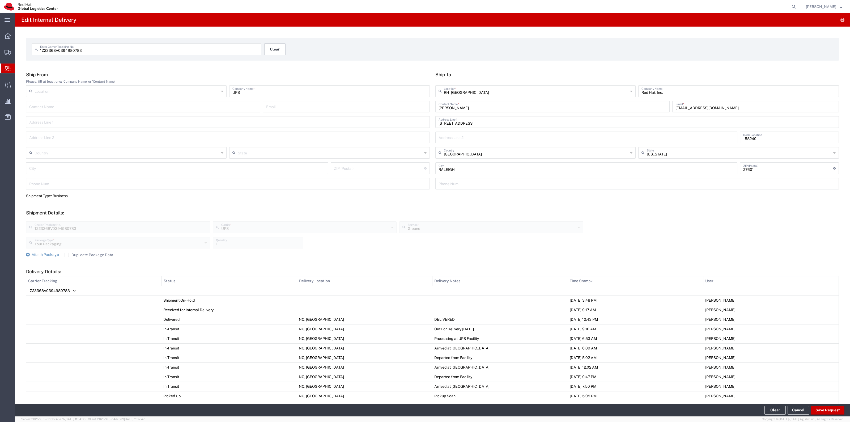
click at [264, 49] on button "Clear" at bounding box center [274, 49] width 21 height 12
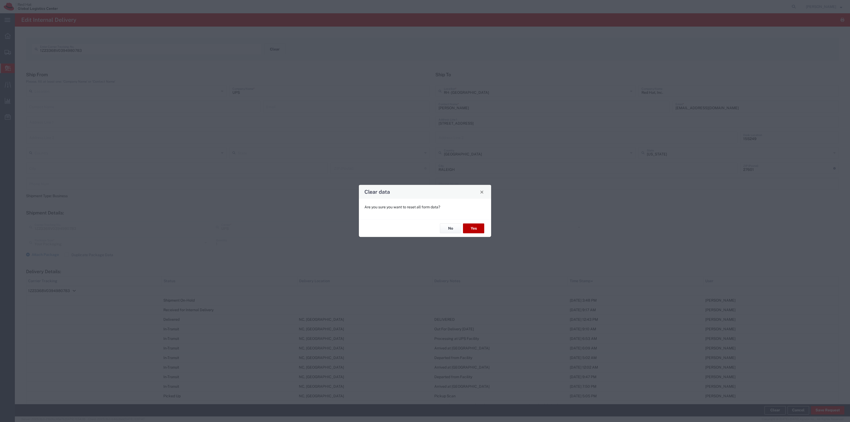
click at [471, 223] on button "Yes" at bounding box center [473, 228] width 21 height 10
